Goal: Task Accomplishment & Management: Manage account settings

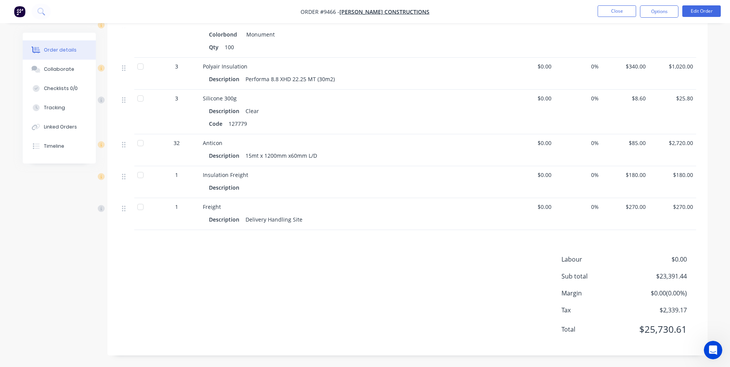
scroll to position [155, 0]
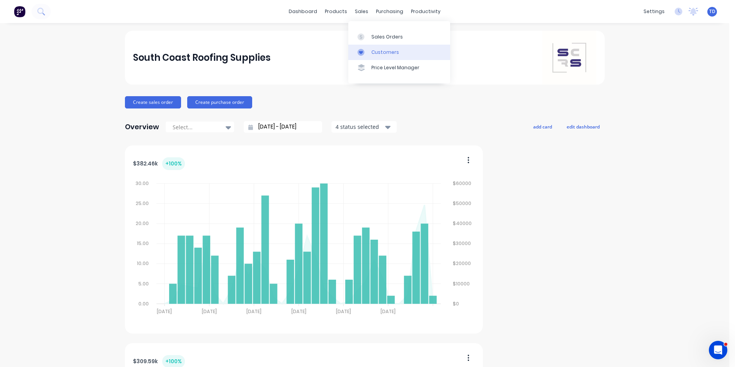
click at [385, 52] on div "Customers" at bounding box center [385, 52] width 28 height 7
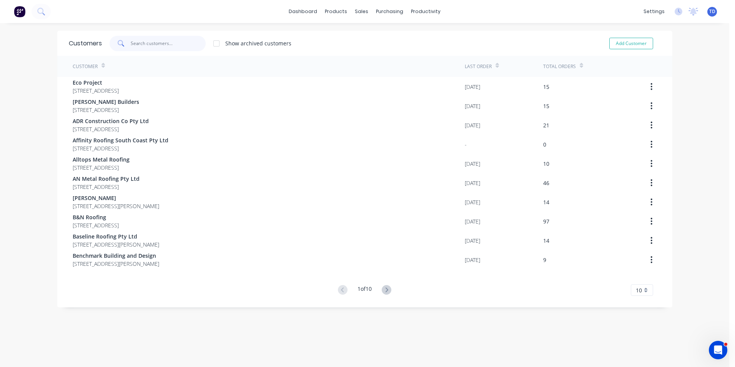
click at [152, 43] on input "text" at bounding box center [168, 43] width 75 height 15
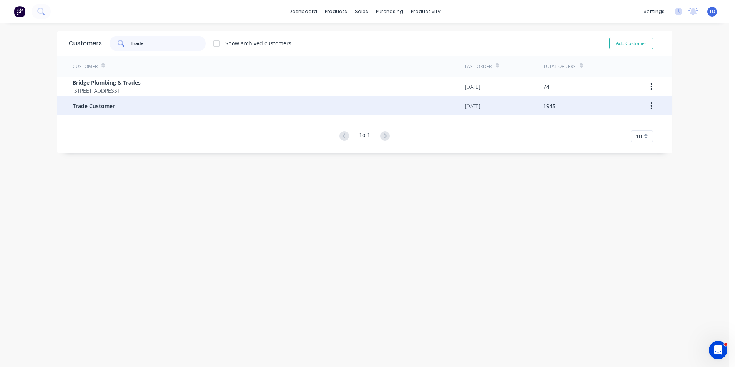
type input "Trade"
click at [125, 110] on div "Trade Customer" at bounding box center [269, 105] width 392 height 19
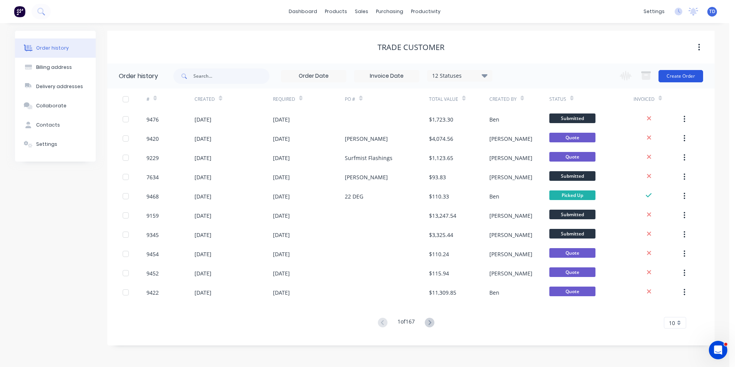
click at [671, 76] on button "Create Order" at bounding box center [681, 76] width 45 height 12
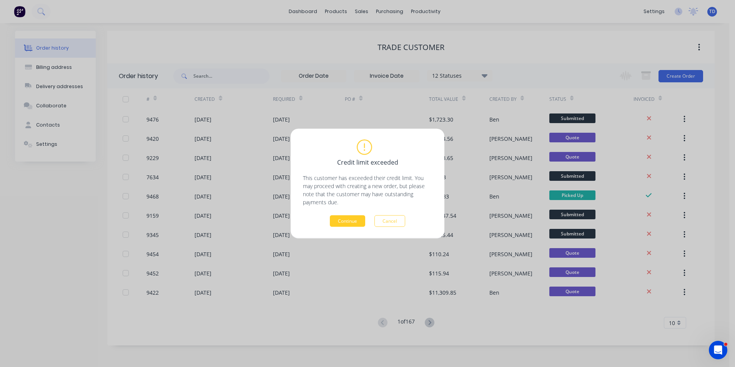
click at [351, 220] on button "Continue" at bounding box center [347, 221] width 35 height 12
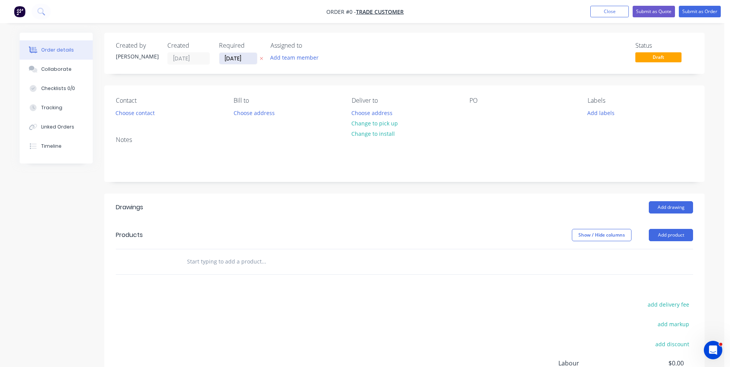
click at [252, 59] on input "[DATE]" at bounding box center [238, 59] width 38 height 12
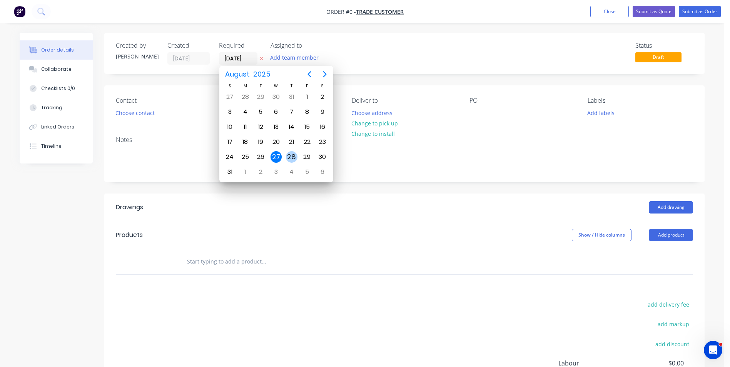
click at [291, 158] on div "28" at bounding box center [292, 157] width 12 height 12
type input "[DATE]"
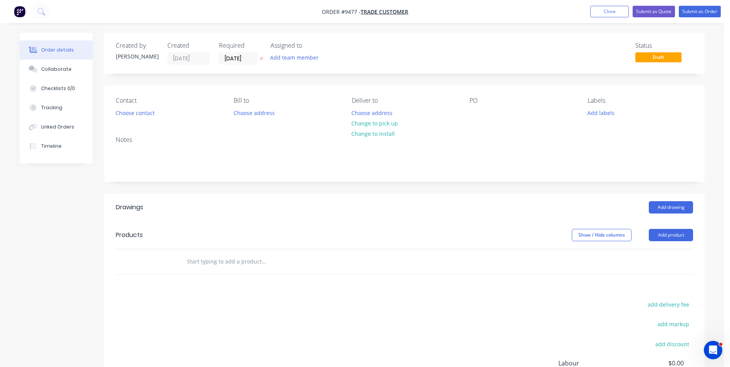
click at [140, 113] on button "Choose contact" at bounding box center [135, 112] width 47 height 10
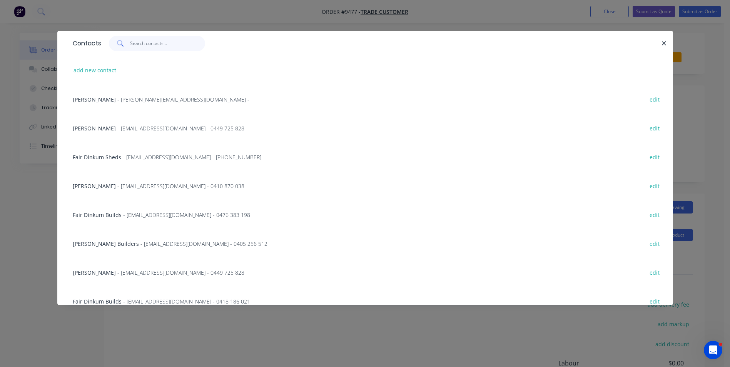
click at [141, 42] on input "text" at bounding box center [167, 43] width 75 height 15
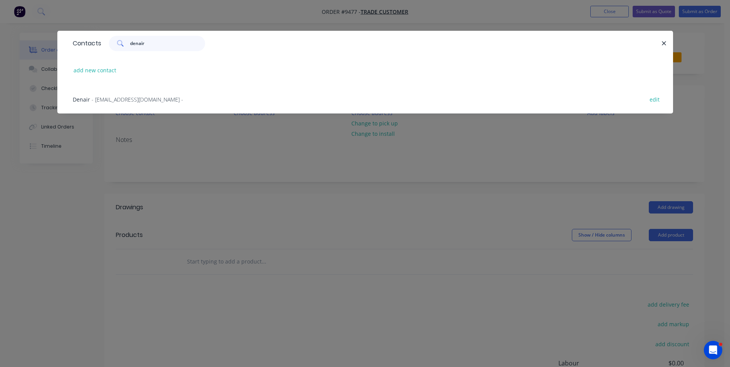
type input "denair"
click at [117, 98] on span "- [EMAIL_ADDRESS][DOMAIN_NAME] -" at bounding box center [138, 99] width 92 height 7
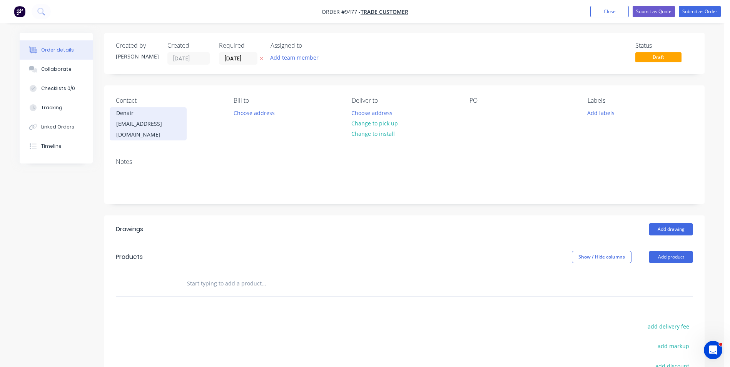
click at [148, 122] on div "[EMAIL_ADDRESS][DOMAIN_NAME]" at bounding box center [148, 129] width 64 height 22
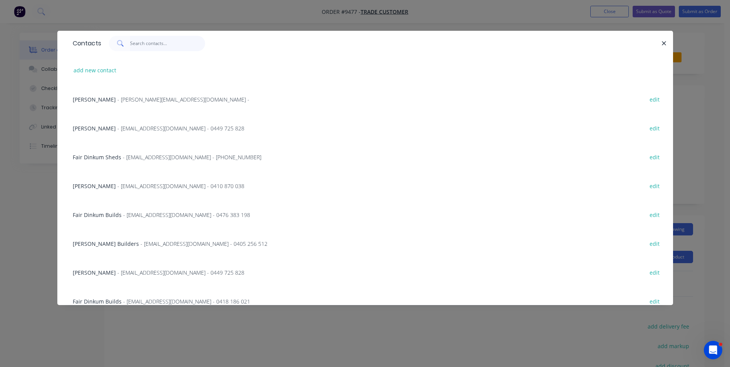
click at [158, 45] on input "text" at bounding box center [167, 43] width 75 height 15
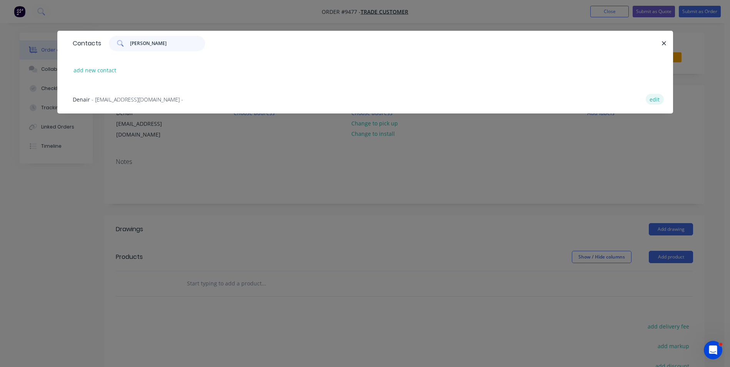
type input "[PERSON_NAME]"
click at [655, 100] on button "edit" at bounding box center [654, 99] width 18 height 10
select select "AU"
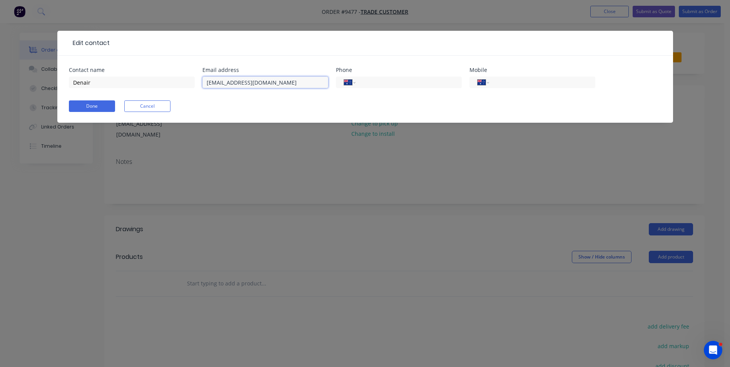
click at [215, 83] on input "[EMAIL_ADDRESS][DOMAIN_NAME]" at bounding box center [265, 83] width 126 height 12
type input "[EMAIL_ADDRESS][DOMAIN_NAME]"
click at [367, 79] on input "tel" at bounding box center [407, 82] width 92 height 9
type input "[PHONE_NUMBER]"
drag, startPoint x: 108, startPoint y: 86, endPoint x: 108, endPoint y: 81, distance: 4.6
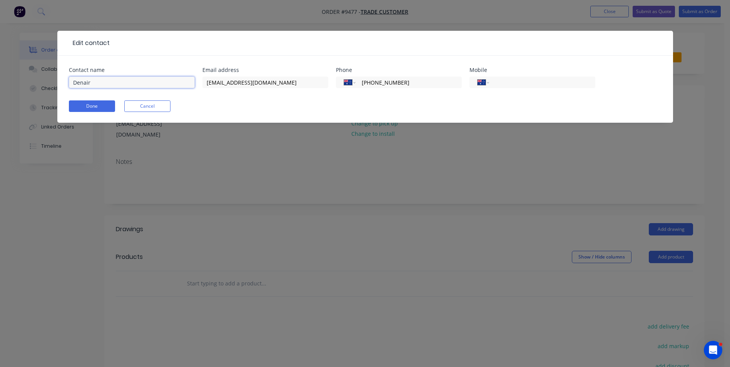
click at [108, 83] on input "Denair" at bounding box center [132, 83] width 126 height 12
type input "Denair Services"
click at [83, 110] on button "Done" at bounding box center [92, 106] width 46 height 12
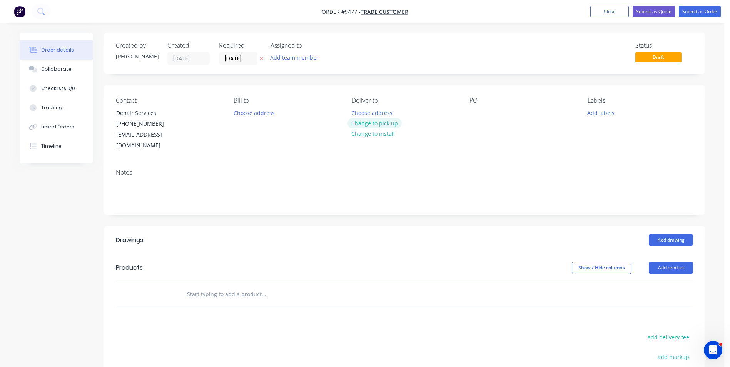
click at [368, 122] on button "Change to pick up" at bounding box center [374, 123] width 55 height 10
click at [361, 110] on div at bounding box center [357, 112] width 12 height 11
click at [672, 234] on button "Add drawing" at bounding box center [670, 240] width 44 height 12
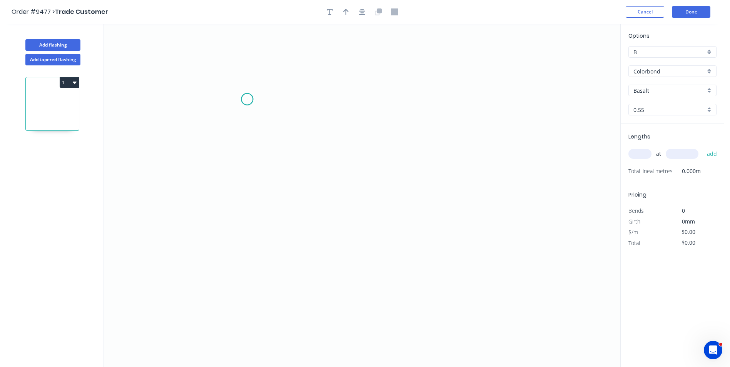
click at [247, 99] on icon "0" at bounding box center [362, 195] width 516 height 343
drag, startPoint x: 251, startPoint y: 235, endPoint x: 381, endPoint y: 257, distance: 132.2
click at [254, 235] on icon "0" at bounding box center [362, 195] width 516 height 343
click at [475, 270] on icon "0 ?" at bounding box center [362, 195] width 516 height 343
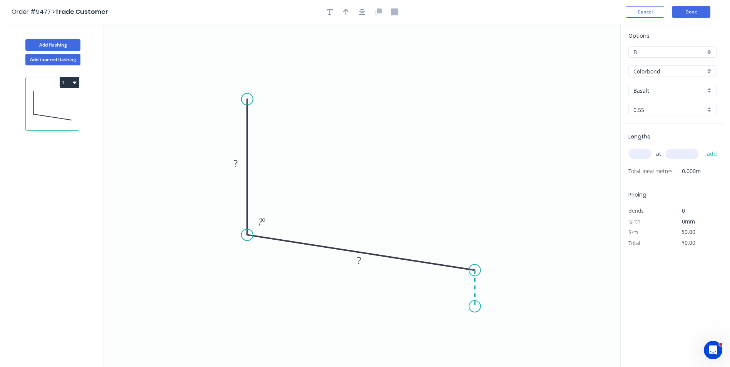
click at [476, 306] on icon "0 ? ? ? º" at bounding box center [362, 195] width 516 height 343
drag, startPoint x: 278, startPoint y: 142, endPoint x: 288, endPoint y: 138, distance: 11.3
click at [288, 138] on rect at bounding box center [278, 145] width 25 height 16
drag, startPoint x: 368, startPoint y: 256, endPoint x: 384, endPoint y: 205, distance: 54.1
click at [384, 205] on rect at bounding box center [376, 211] width 25 height 16
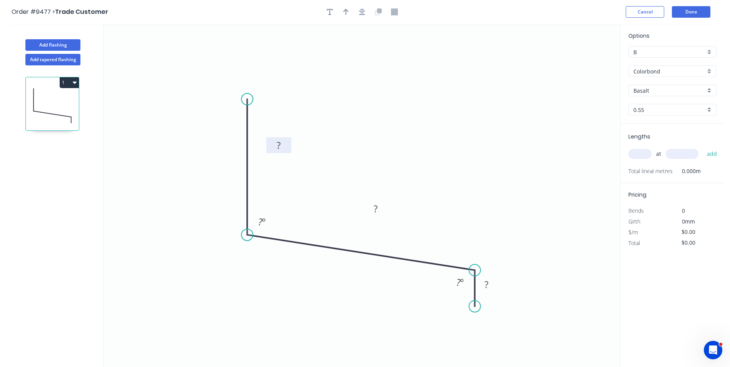
click at [280, 144] on tspan "?" at bounding box center [279, 145] width 4 height 13
type input "$20.95"
drag, startPoint x: 488, startPoint y: 283, endPoint x: 496, endPoint y: 283, distance: 7.3
click at [489, 283] on tspan "40" at bounding box center [486, 284] width 11 height 13
click at [486, 192] on icon "0 100 400 50 91 º 91 º" at bounding box center [362, 195] width 516 height 343
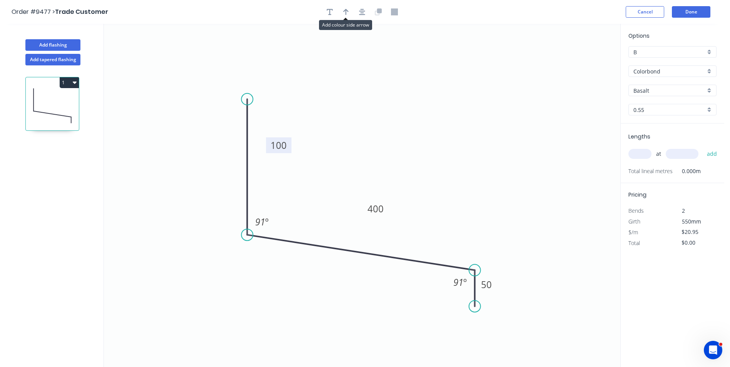
drag, startPoint x: 347, startPoint y: 9, endPoint x: 531, endPoint y: 43, distance: 186.9
click at [347, 9] on icon "button" at bounding box center [345, 11] width 5 height 7
click at [580, 63] on icon at bounding box center [581, 53] width 7 height 25
drag, startPoint x: 580, startPoint y: 62, endPoint x: 508, endPoint y: 119, distance: 91.9
click at [465, 127] on icon at bounding box center [476, 115] width 22 height 22
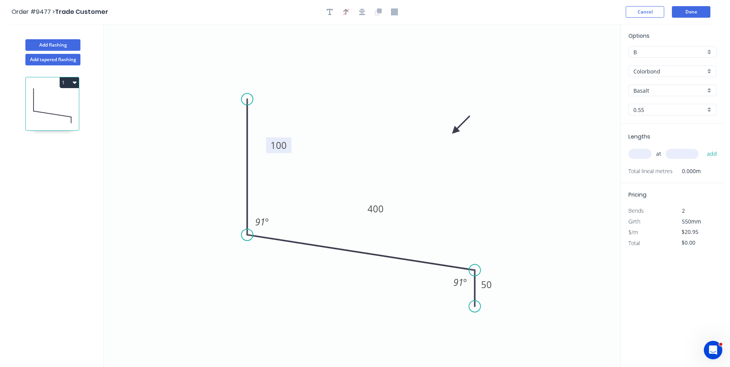
click at [668, 88] on input "Basalt" at bounding box center [669, 91] width 72 height 8
click at [651, 103] on div "[PERSON_NAME]" at bounding box center [671, 104] width 87 height 13
type input "[PERSON_NAME]"
click at [649, 156] on input "text" at bounding box center [639, 154] width 23 height 10
type input "4"
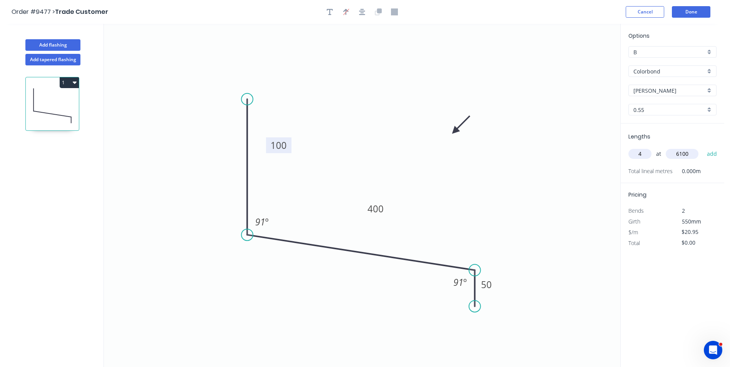
type input "6100"
click at [703, 147] on button "add" at bounding box center [712, 153] width 18 height 13
type input "$511.18"
click at [682, 15] on button "Done" at bounding box center [690, 12] width 38 height 12
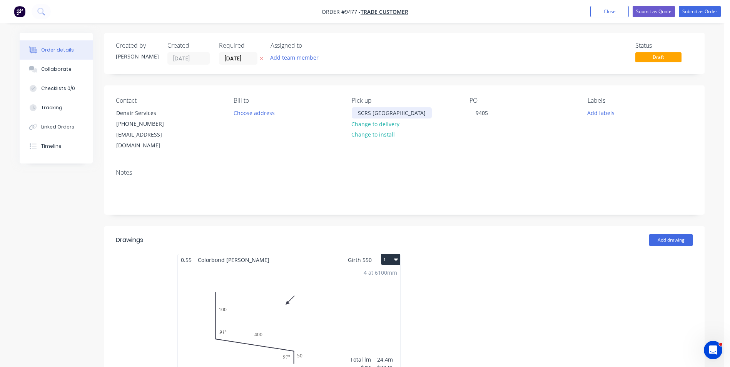
drag, startPoint x: 425, startPoint y: 113, endPoint x: 339, endPoint y: 115, distance: 85.8
click at [339, 115] on div "Contact Denair Services [PHONE_NUMBER] [EMAIL_ADDRESS][DOMAIN_NAME] Bill to Cho…" at bounding box center [404, 123] width 600 height 77
click at [342, 285] on div "4 at 6100mm Total lm $/M Total 24.4m $20.95 $511.18" at bounding box center [289, 323] width 222 height 117
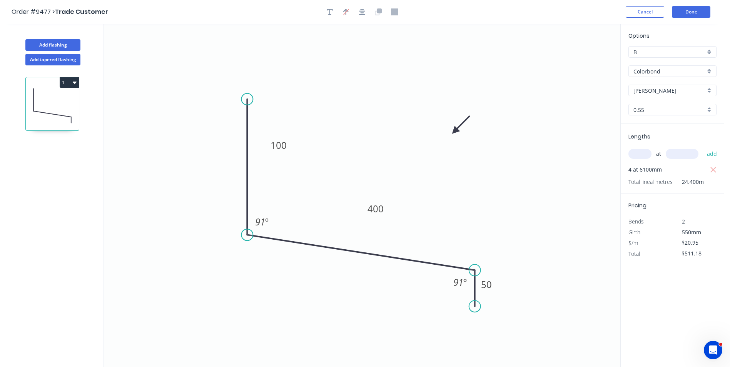
click at [695, 51] on input "B" at bounding box center [669, 52] width 72 height 8
click at [678, 107] on div "D" at bounding box center [671, 106] width 87 height 13
type input "D"
type input "$14.75"
type input "$359.90"
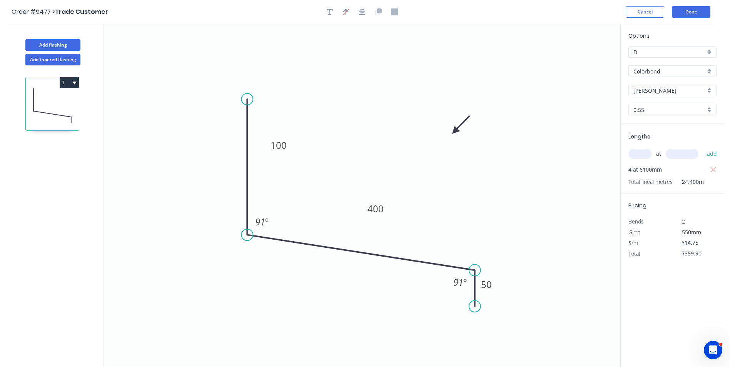
click at [685, 52] on input "D" at bounding box center [669, 52] width 72 height 8
click at [677, 65] on div "A" at bounding box center [671, 66] width 87 height 13
type input "A"
type input "$15.52"
type input "$378.69"
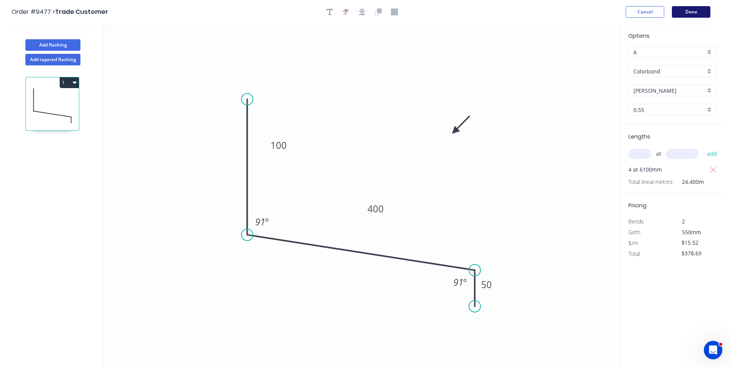
click at [681, 14] on button "Done" at bounding box center [690, 12] width 38 height 12
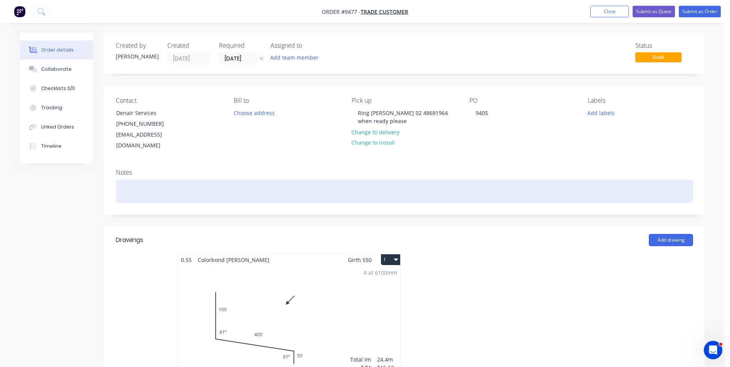
click at [162, 180] on div at bounding box center [404, 191] width 577 height 23
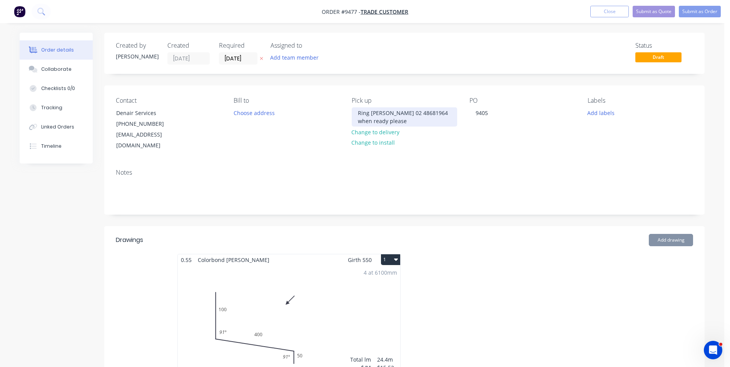
click at [376, 124] on div "Ring [PERSON_NAME] 02 48681964 when ready please" at bounding box center [403, 116] width 105 height 19
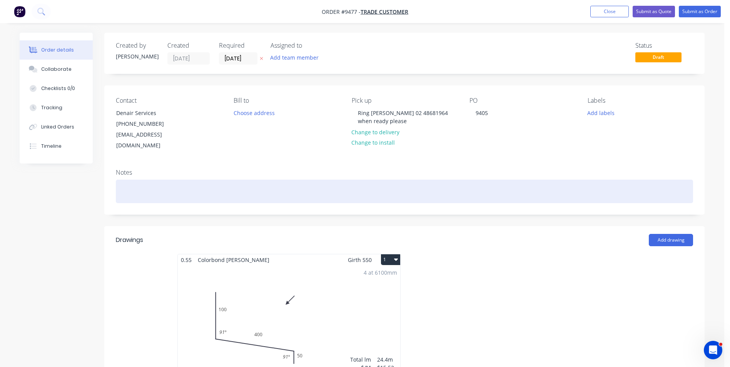
click at [157, 180] on div at bounding box center [404, 191] width 577 height 23
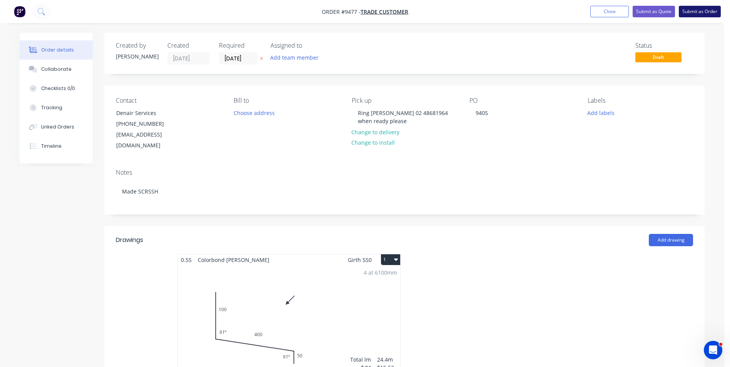
click at [698, 13] on button "Submit as Order" at bounding box center [699, 12] width 42 height 12
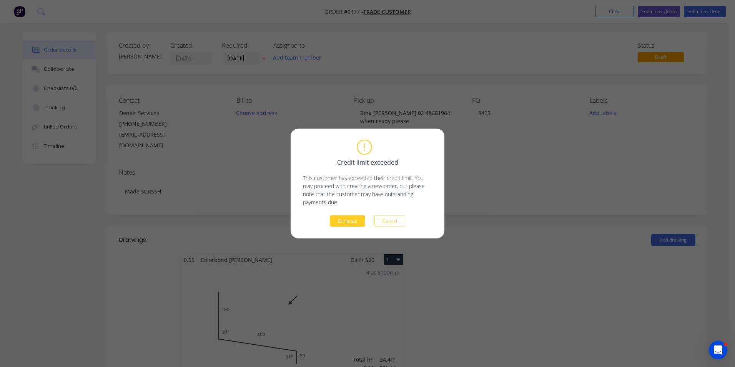
click at [340, 217] on button "Continue" at bounding box center [347, 221] width 35 height 12
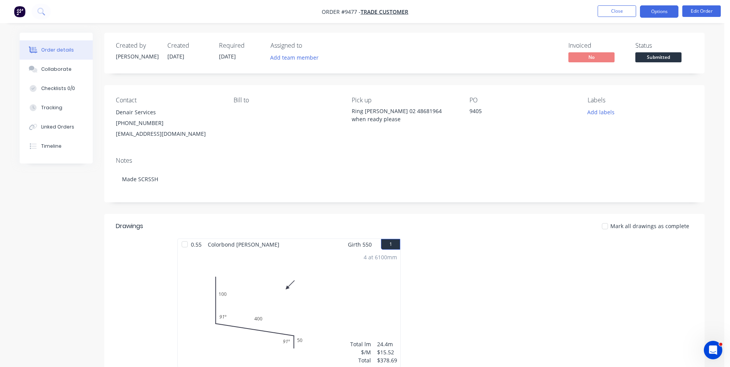
click at [655, 12] on button "Options" at bounding box center [659, 11] width 38 height 12
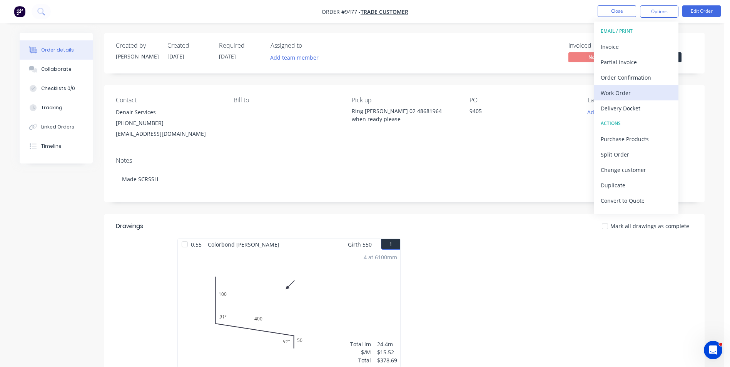
click at [620, 92] on div "Work Order" at bounding box center [635, 92] width 71 height 11
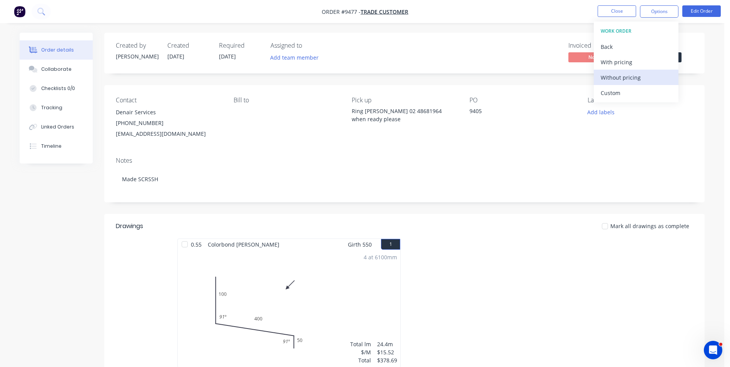
click at [625, 78] on div "Without pricing" at bounding box center [635, 77] width 71 height 11
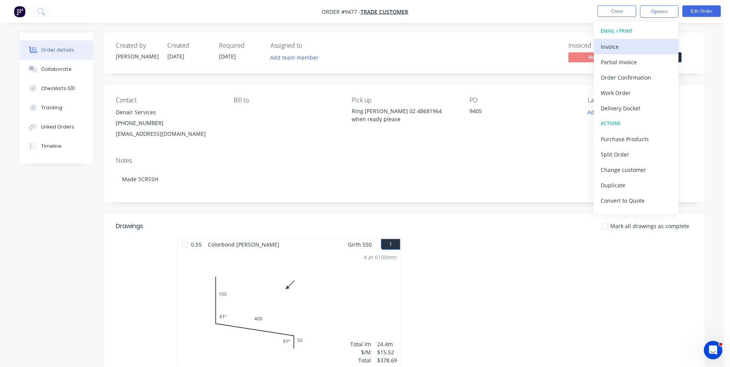
click at [609, 48] on div "Invoice" at bounding box center [635, 46] width 71 height 11
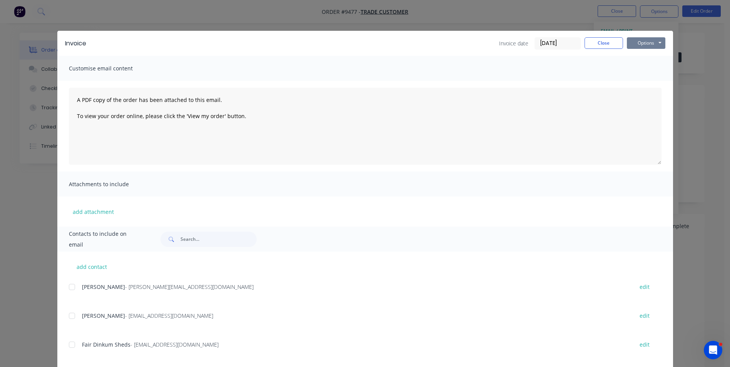
click at [636, 44] on button "Options" at bounding box center [645, 43] width 38 height 12
click at [643, 81] on button "Email" at bounding box center [650, 82] width 49 height 13
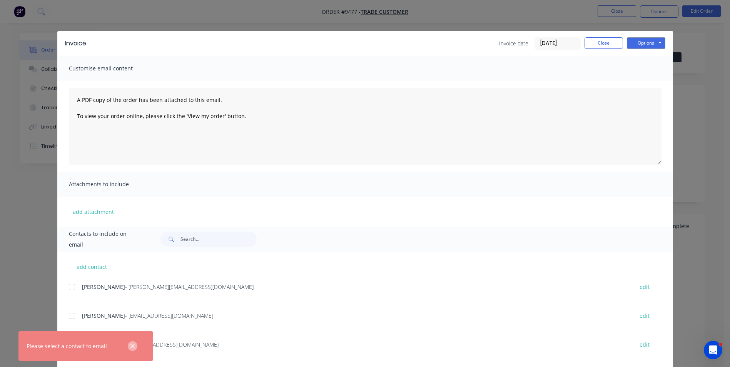
click at [135, 347] on button "button" at bounding box center [133, 346] width 10 height 10
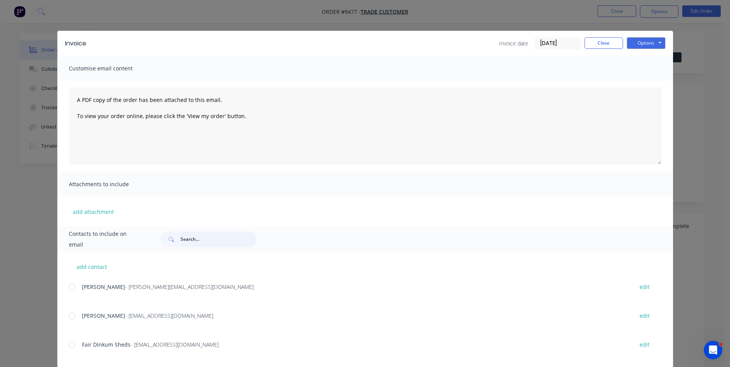
click at [196, 243] on input "text" at bounding box center [218, 239] width 76 height 15
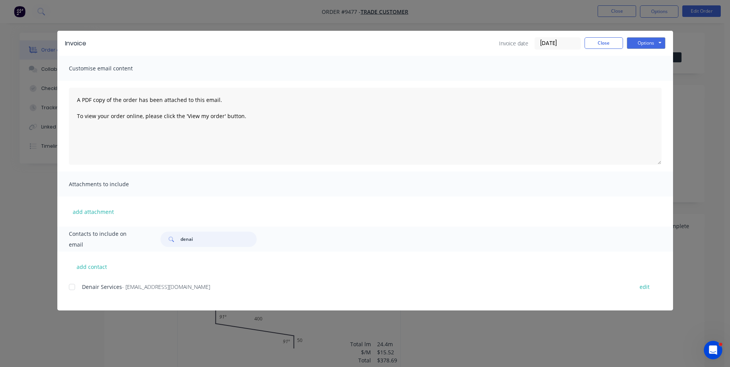
click at [74, 287] on div at bounding box center [71, 286] width 15 height 15
type input "denai"
click at [644, 42] on button "Options" at bounding box center [645, 43] width 38 height 12
click at [634, 82] on button "Email" at bounding box center [650, 82] width 49 height 13
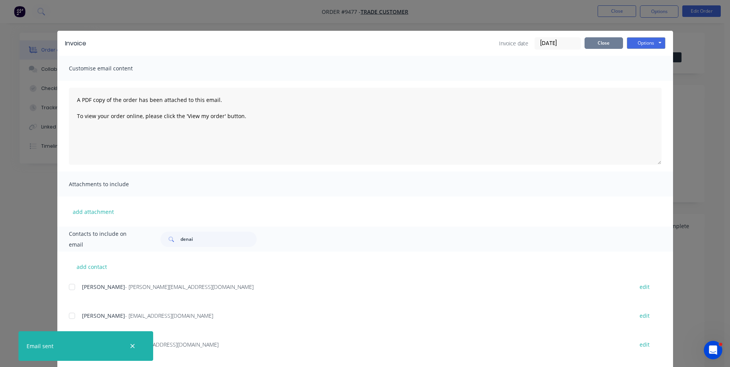
click at [597, 45] on button "Close" at bounding box center [603, 43] width 38 height 12
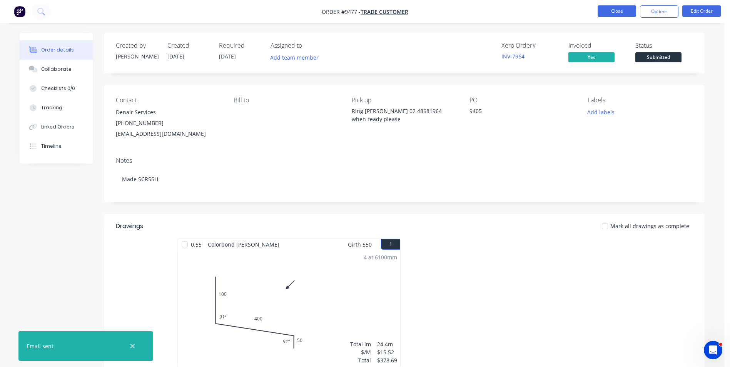
click at [615, 10] on button "Close" at bounding box center [616, 11] width 38 height 12
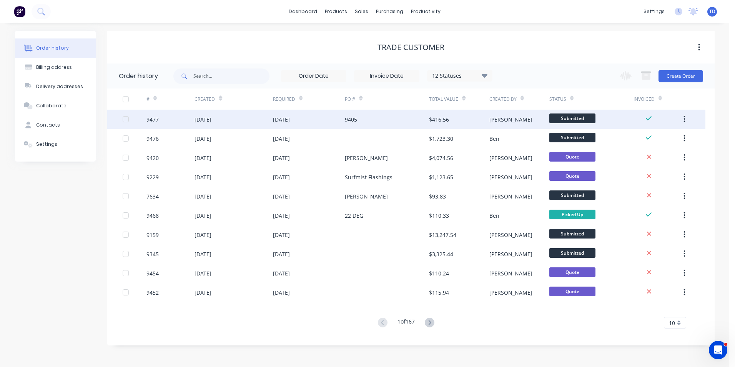
click at [309, 117] on div "[DATE]" at bounding box center [309, 119] width 72 height 19
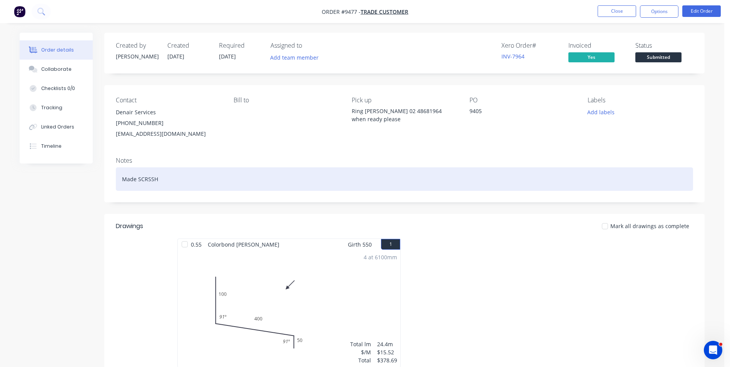
click at [168, 180] on div "Made SCRSSH" at bounding box center [404, 178] width 577 height 23
drag, startPoint x: 159, startPoint y: 179, endPoint x: 121, endPoint y: 183, distance: 37.8
click at [121, 183] on div "Made SCRSSH. Job 9162" at bounding box center [404, 178] width 577 height 23
copy div "Made SCRSSH."
click at [159, 179] on div "Made SCRSSH. Job 9162" at bounding box center [404, 178] width 577 height 23
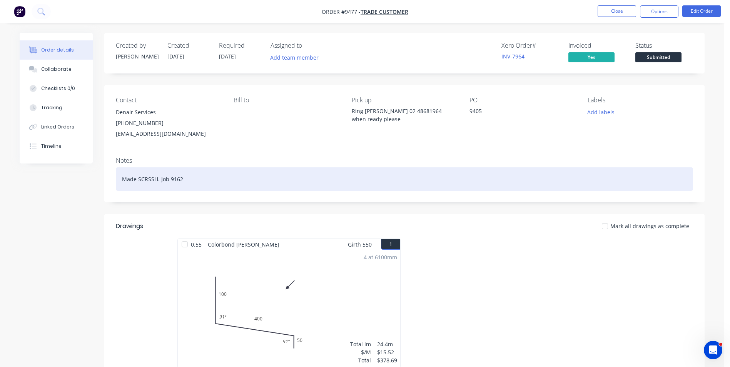
click at [159, 180] on div "Made SCRSSH. Job 9162" at bounding box center [404, 178] width 577 height 23
click at [162, 182] on div "Job 9162" at bounding box center [404, 178] width 577 height 23
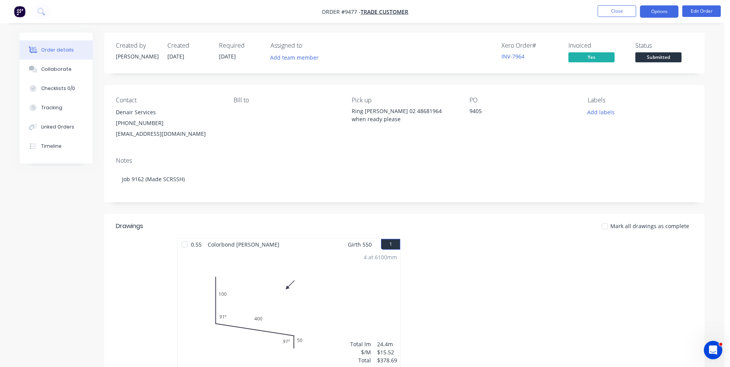
click at [648, 10] on button "Options" at bounding box center [659, 11] width 38 height 12
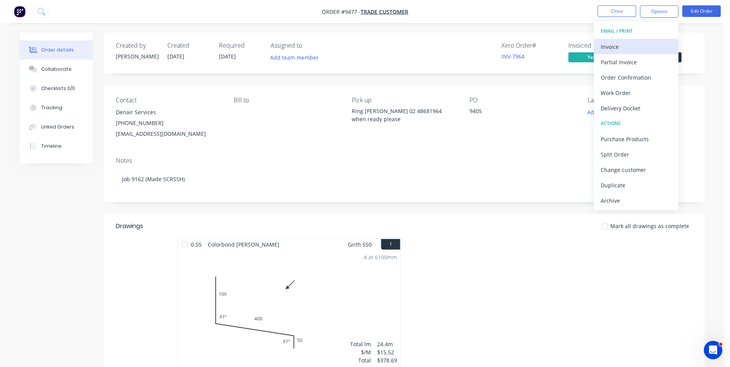
click at [618, 47] on div "Invoice" at bounding box center [635, 46] width 71 height 11
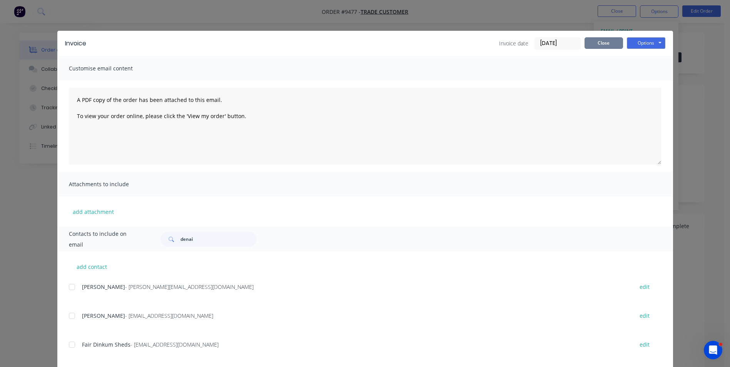
click at [603, 40] on button "Close" at bounding box center [603, 43] width 38 height 12
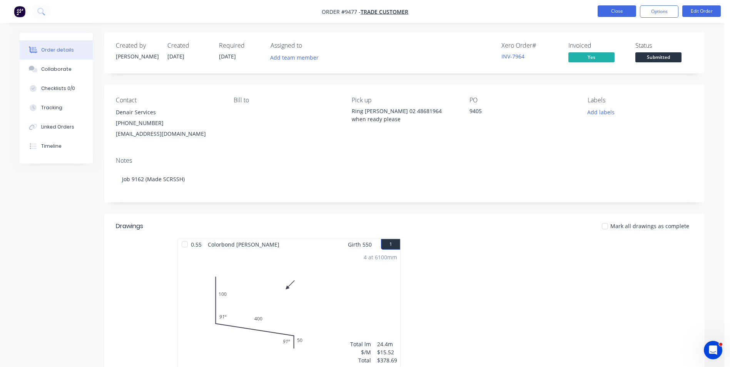
click at [616, 12] on button "Close" at bounding box center [616, 11] width 38 height 12
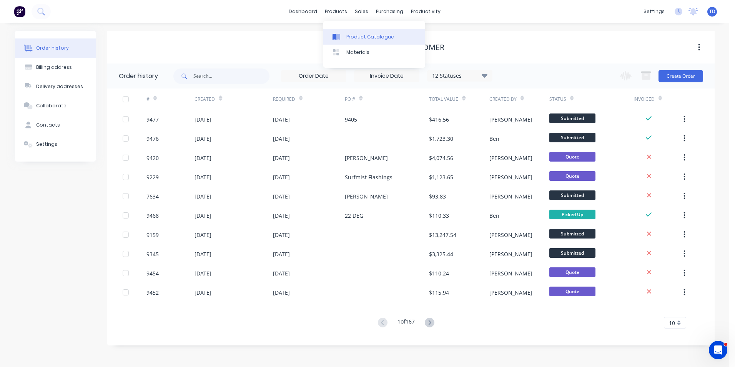
click at [351, 37] on div "Product Catalogue" at bounding box center [370, 36] width 48 height 7
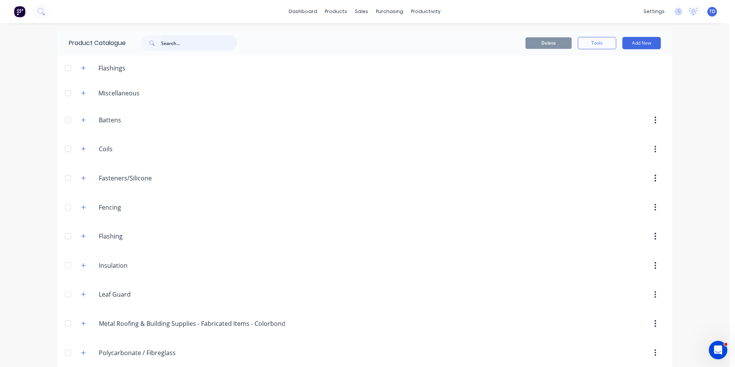
click at [194, 42] on input "text" at bounding box center [199, 42] width 76 height 15
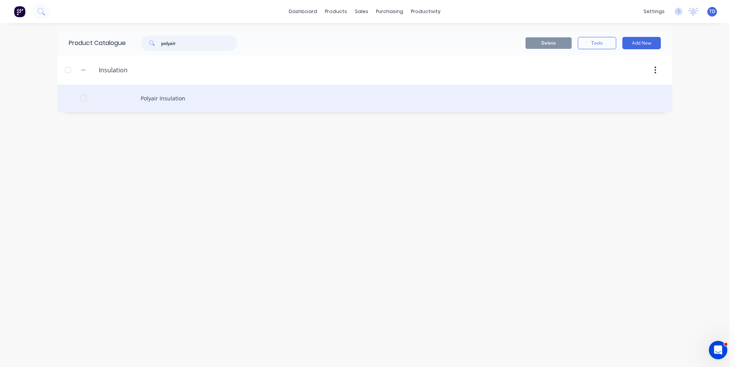
type input "polyair"
click at [165, 100] on div "Polyair Insulation" at bounding box center [364, 98] width 615 height 27
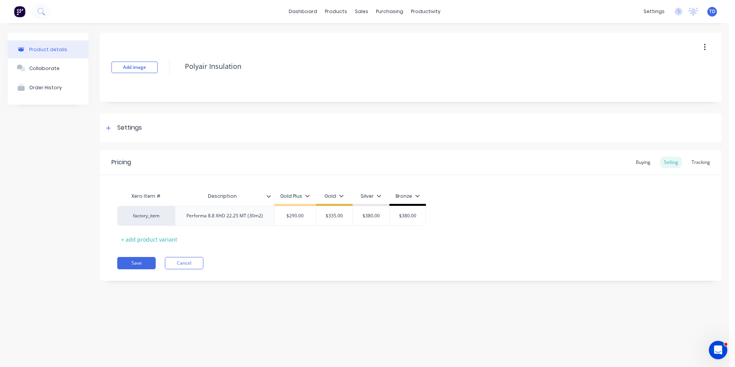
type textarea "x"
click at [643, 163] on div "Buying" at bounding box center [643, 163] width 22 height 12
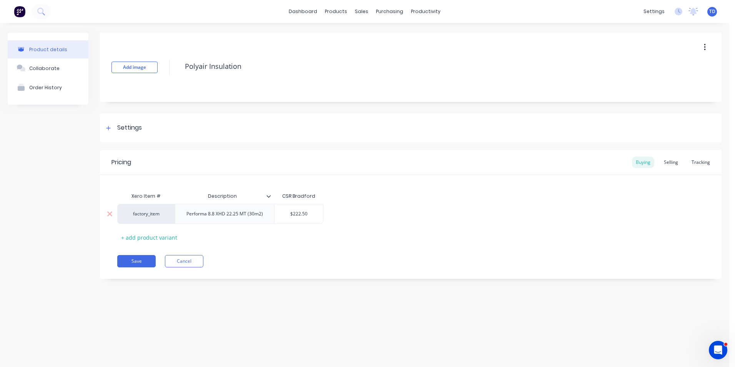
type input "$222.50"
drag, startPoint x: 313, startPoint y: 213, endPoint x: 281, endPoint y: 211, distance: 32.3
click at [281, 211] on input "$222.50" at bounding box center [299, 213] width 48 height 7
type textarea "x"
type input "3"
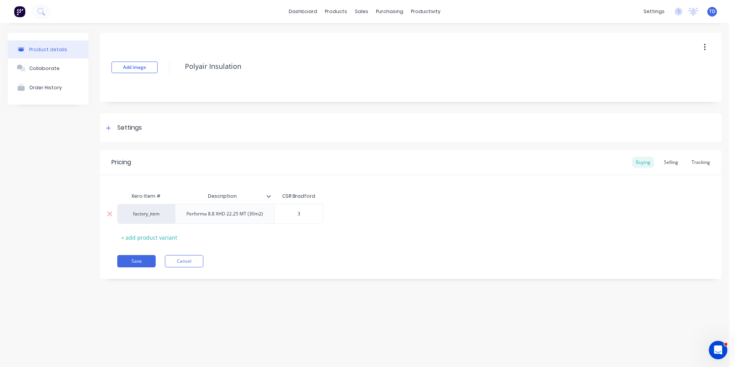
type textarea "x"
type input "30"
type textarea "x"
type input "300"
click at [532, 217] on div "factory_item Performa 8.8 XHD 22.25 MT (30m2) $300.00 300" at bounding box center [410, 214] width 587 height 20
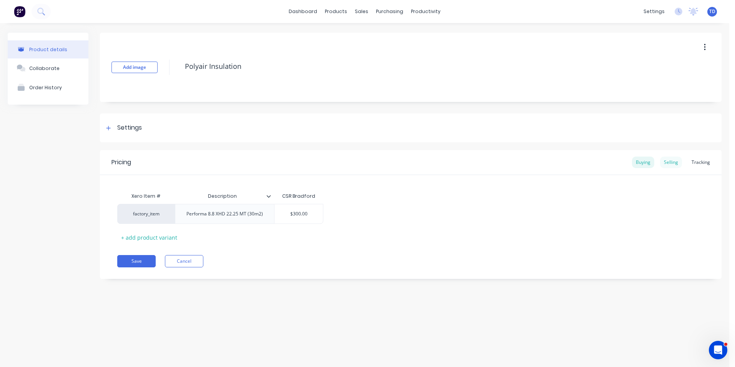
click at [677, 165] on div "Selling" at bounding box center [671, 163] width 22 height 12
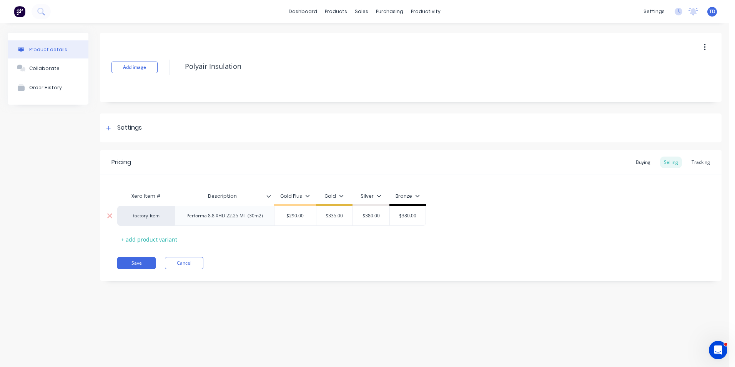
type input "$290.00"
click at [309, 216] on input "$290.00" at bounding box center [296, 215] width 42 height 7
type textarea "x"
type input "$290.0"
type textarea "x"
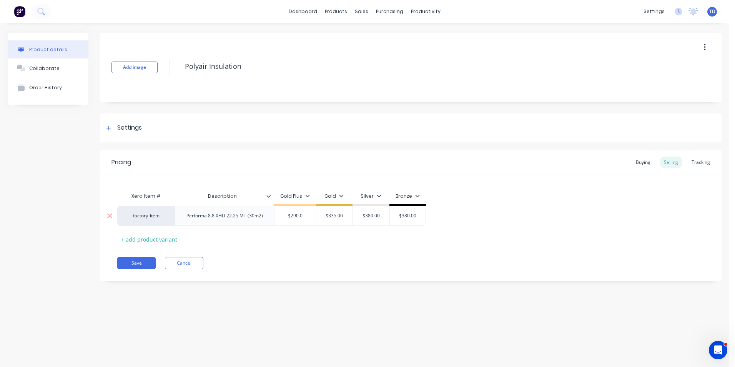
type input "$290."
type textarea "x"
type input "$290"
type textarea "x"
type input "$29"
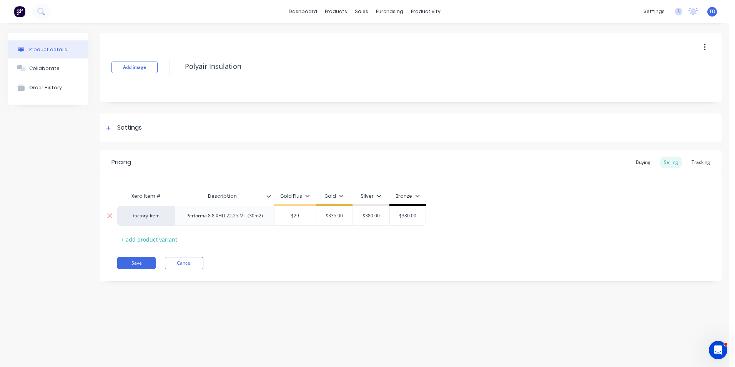
type textarea "x"
type input "$"
type textarea "x"
type input "$3"
type textarea "x"
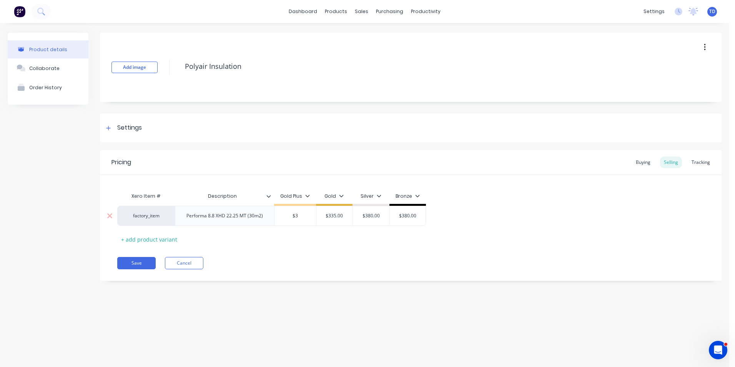
type input "$33"
type textarea "x"
type input "$335"
type input "$335.00"
click at [139, 264] on button "Save" at bounding box center [136, 263] width 38 height 12
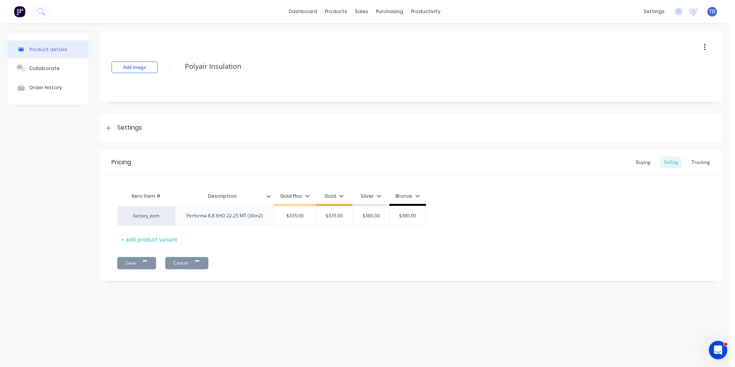
type textarea "x"
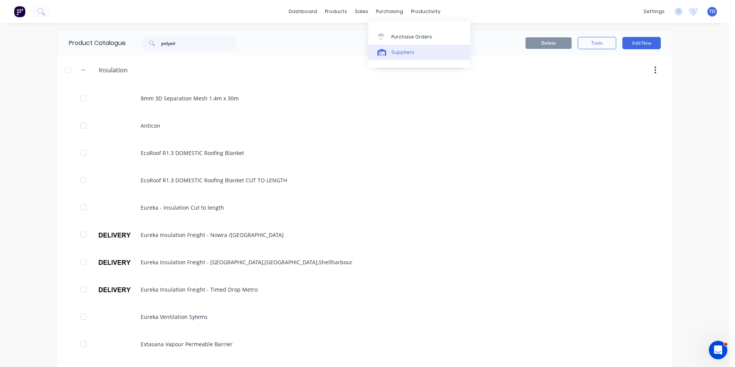
click at [396, 52] on div "Suppliers" at bounding box center [402, 52] width 23 height 7
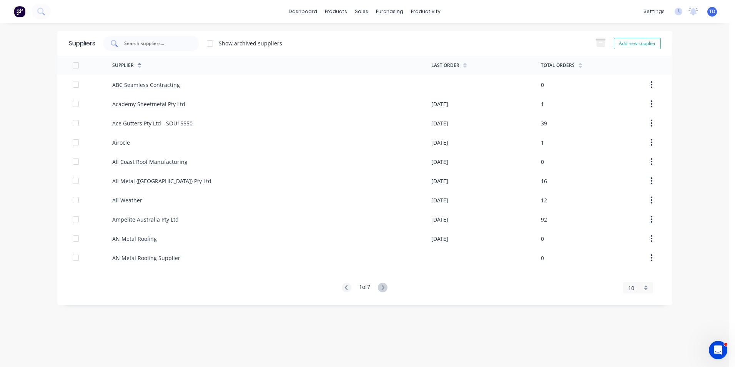
click at [160, 42] on input "text" at bounding box center [155, 44] width 64 height 8
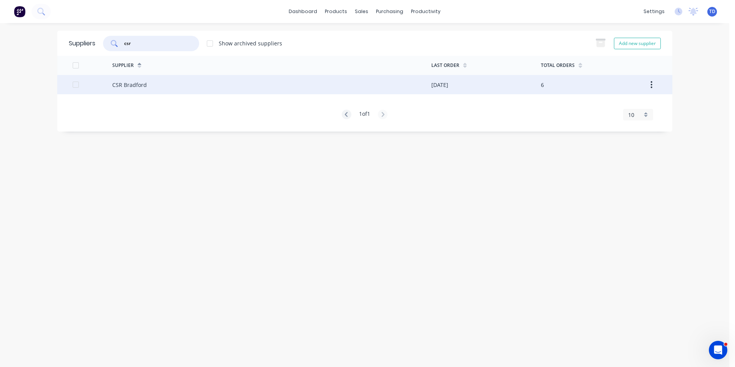
type input "csr"
click at [167, 88] on div "CSR Bradford" at bounding box center [271, 84] width 319 height 19
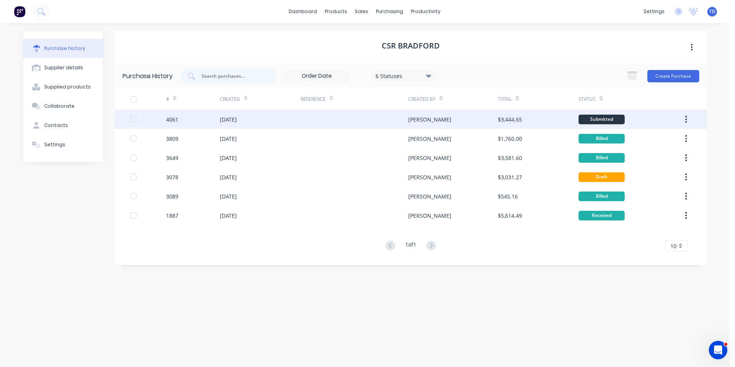
click at [263, 118] on div "[DATE]" at bounding box center [260, 119] width 81 height 19
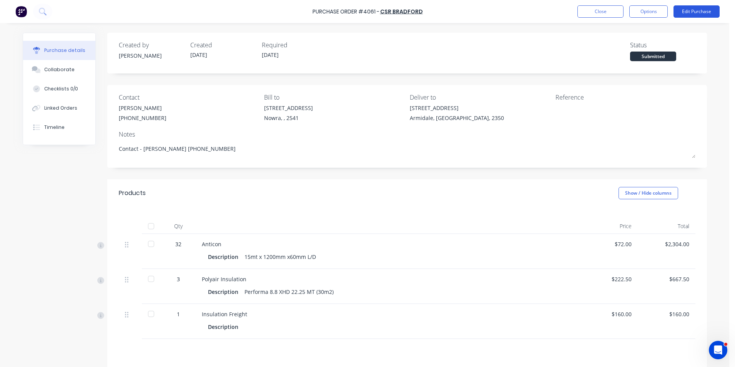
click at [696, 12] on button "Edit Purchase" at bounding box center [697, 11] width 46 height 12
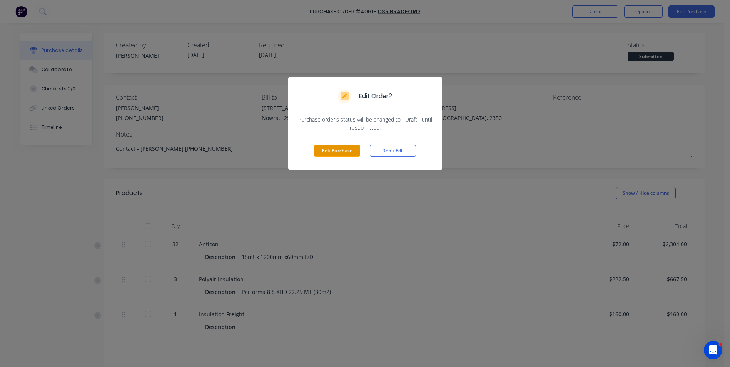
click at [346, 147] on button "Edit Purchase" at bounding box center [337, 151] width 46 height 12
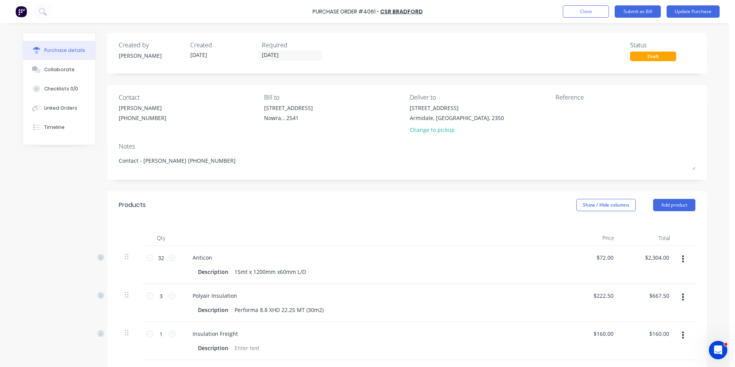
click at [682, 298] on button "button" at bounding box center [683, 297] width 18 height 14
click at [658, 314] on button "Edit" at bounding box center [659, 317] width 65 height 15
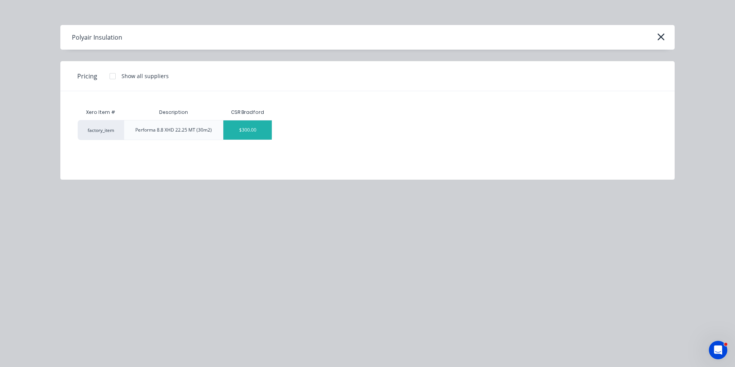
click at [258, 135] on div "$300.00" at bounding box center [247, 129] width 48 height 19
type textarea "x"
type input "$300.00"
type input "$900.00"
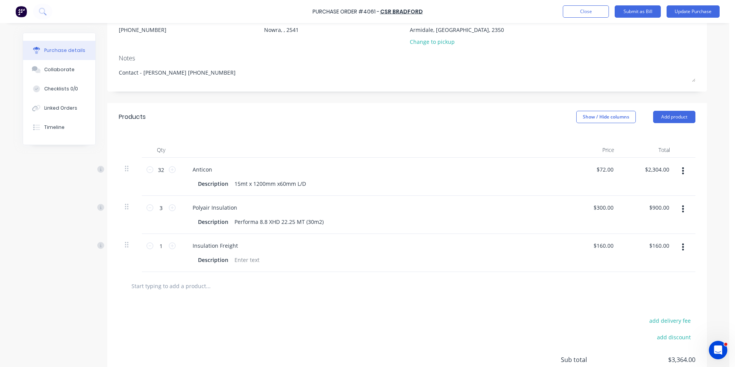
scroll to position [77, 0]
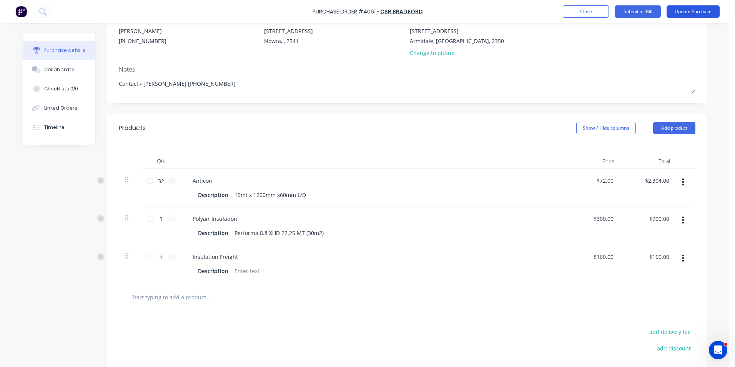
click at [673, 13] on button "Update Purchase" at bounding box center [693, 11] width 53 height 12
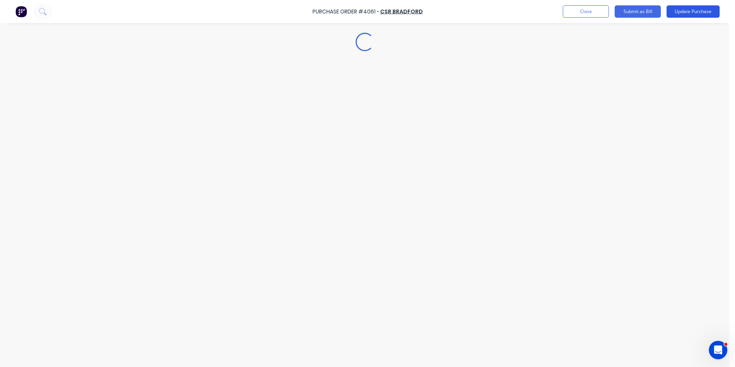
scroll to position [0, 0]
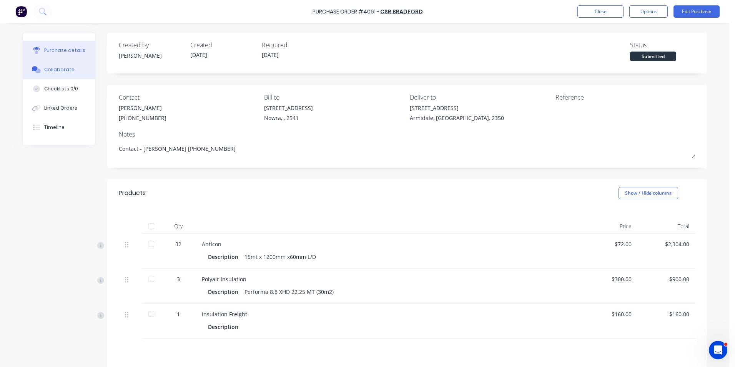
click at [60, 70] on div "Collaborate" at bounding box center [59, 69] width 30 height 7
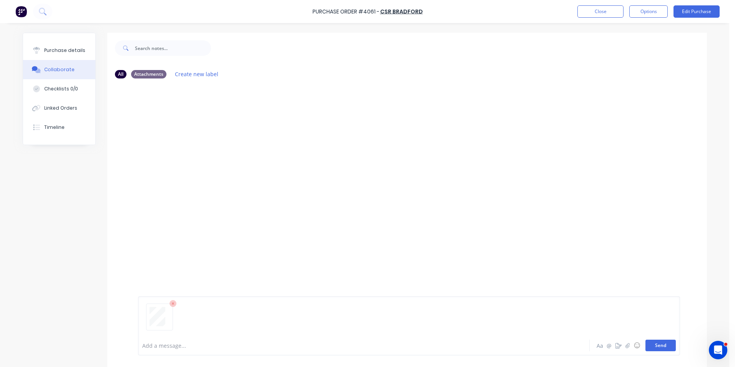
click at [653, 341] on button "Send" at bounding box center [661, 346] width 30 height 12
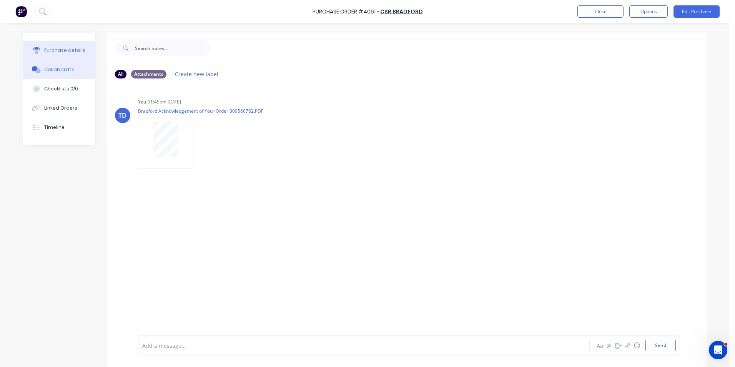
click at [69, 51] on div "Purchase details" at bounding box center [64, 50] width 41 height 7
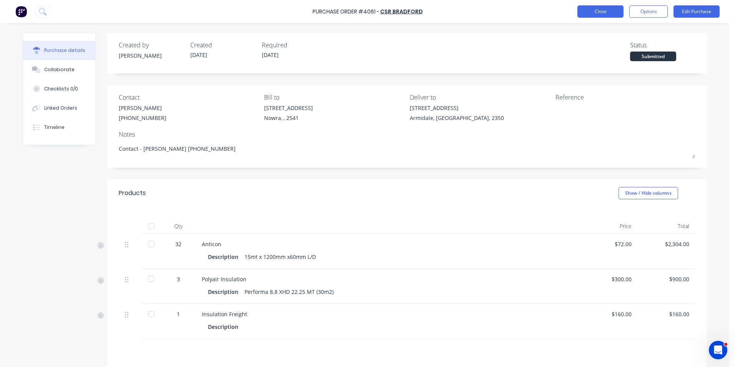
click at [591, 11] on button "Close" at bounding box center [601, 11] width 46 height 12
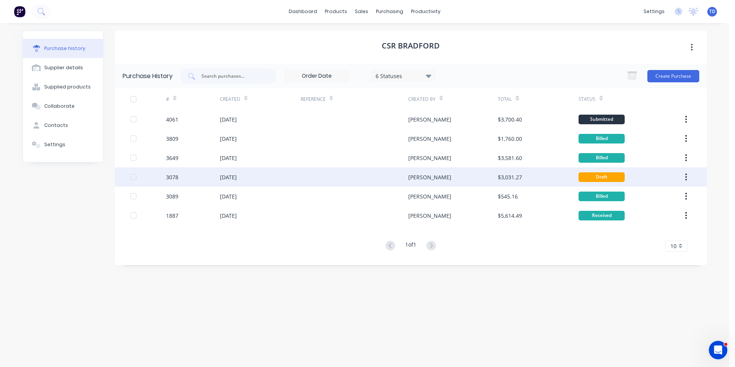
click at [457, 180] on div "[PERSON_NAME]" at bounding box center [453, 176] width 90 height 19
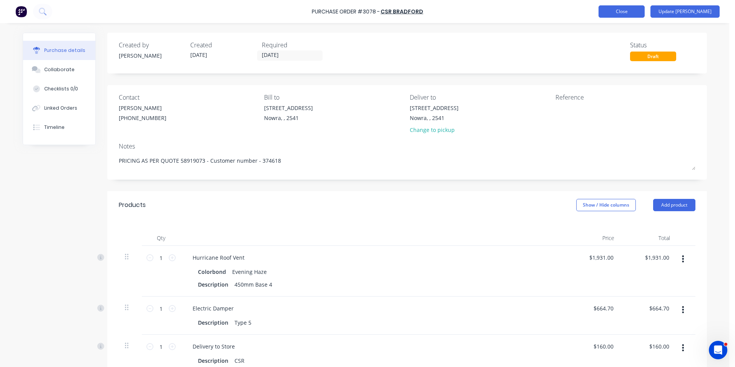
type textarea "x"
click at [643, 15] on button "Close" at bounding box center [622, 11] width 46 height 12
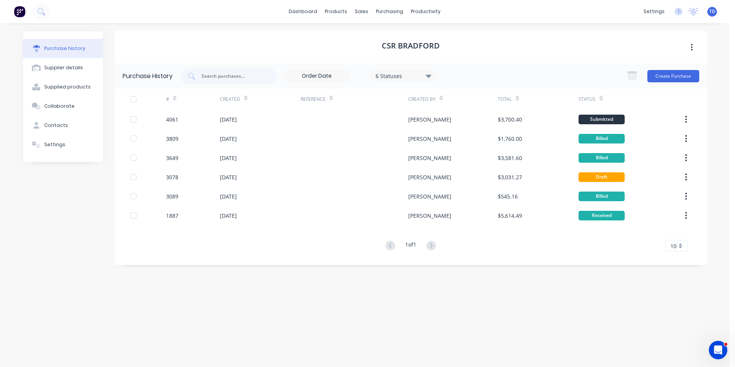
click at [409, 295] on div "CSR Bradford Purchase History 6 Statuses 6 Statuses Create Purchase # Created R…" at bounding box center [411, 191] width 592 height 321
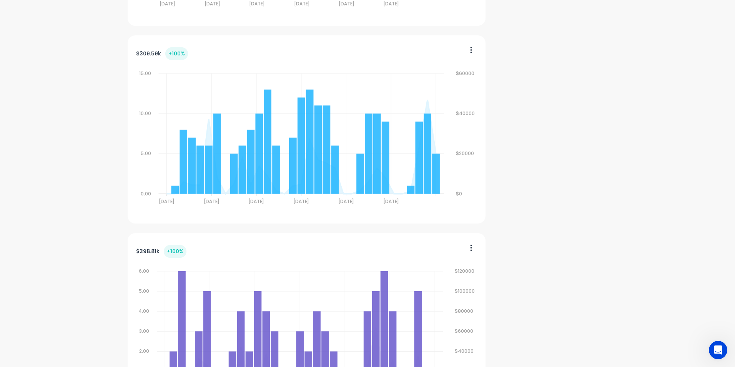
scroll to position [23, 0]
